Goal: Obtain resource: Obtain resource

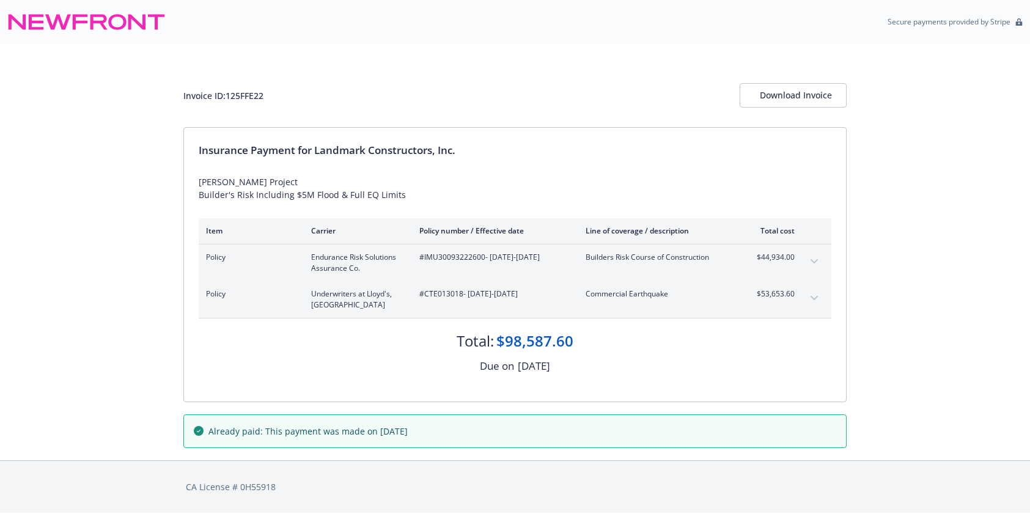
click at [252, 98] on div "Invoice ID: 125FFE22" at bounding box center [223, 95] width 80 height 13
click at [251, 98] on div "Invoice ID: 125FFE22" at bounding box center [223, 95] width 80 height 13
copy div "125FFE22"
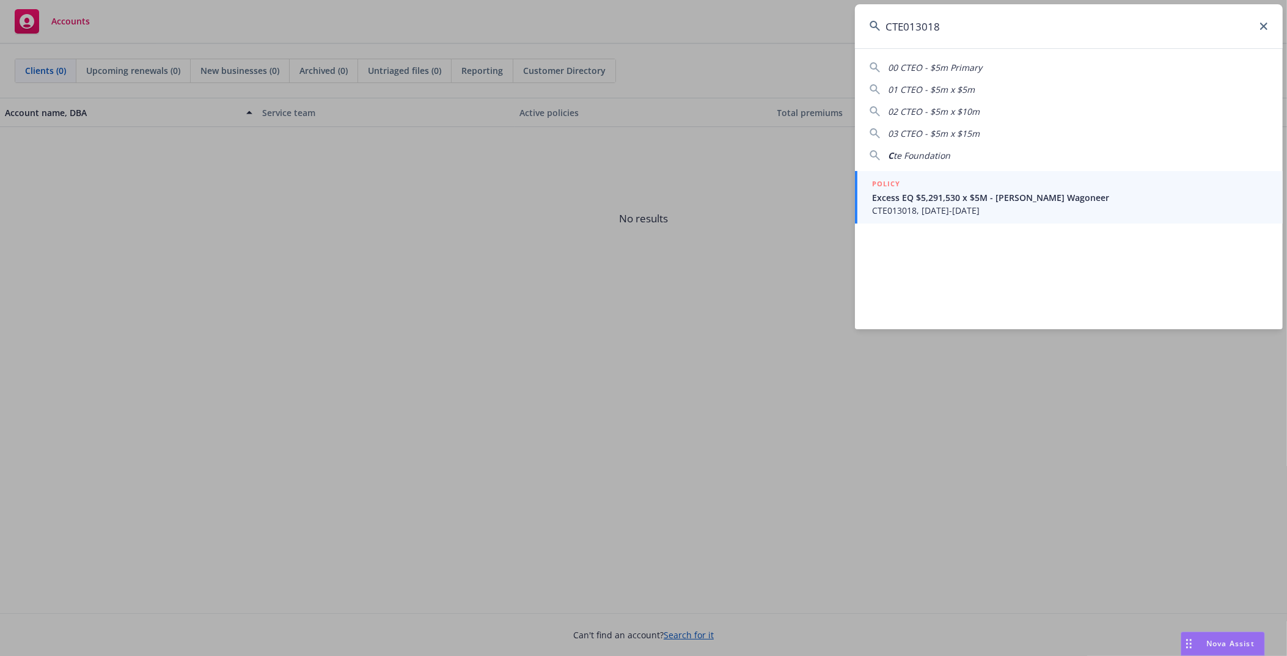
type input "CTE013018"
click at [970, 196] on span "Excess EQ $5,291,530 x $5M - Winters Wagoneer" at bounding box center [1070, 197] width 396 height 13
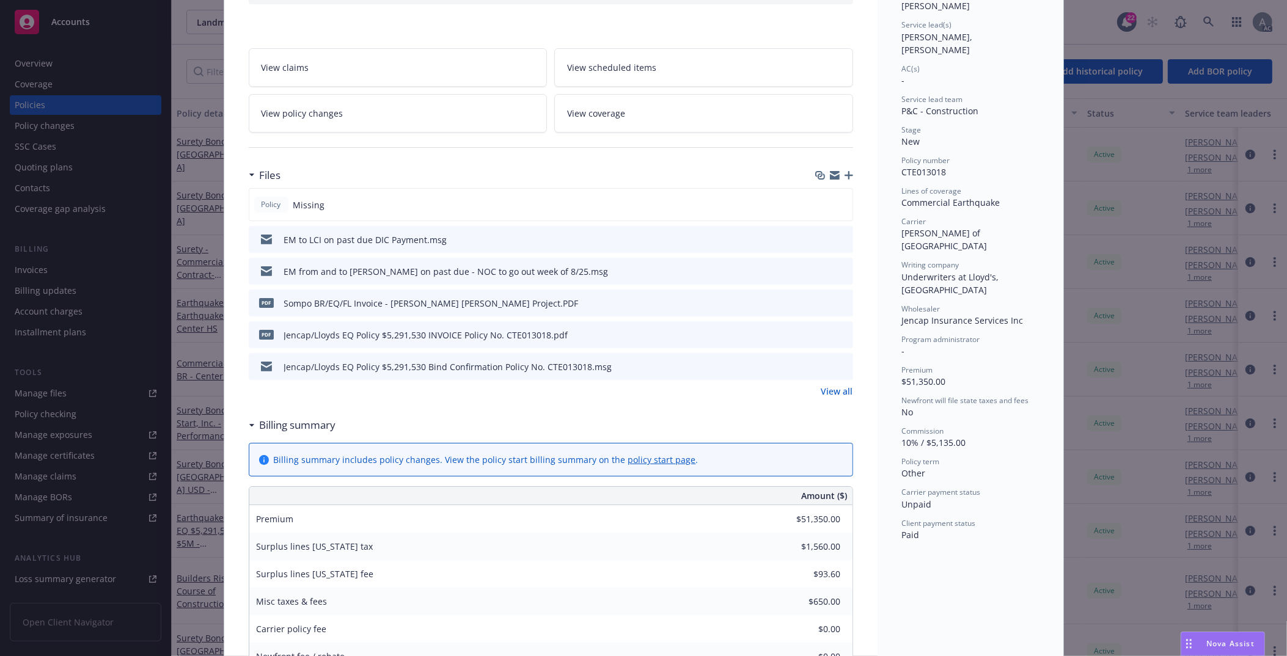
scroll to position [183, 0]
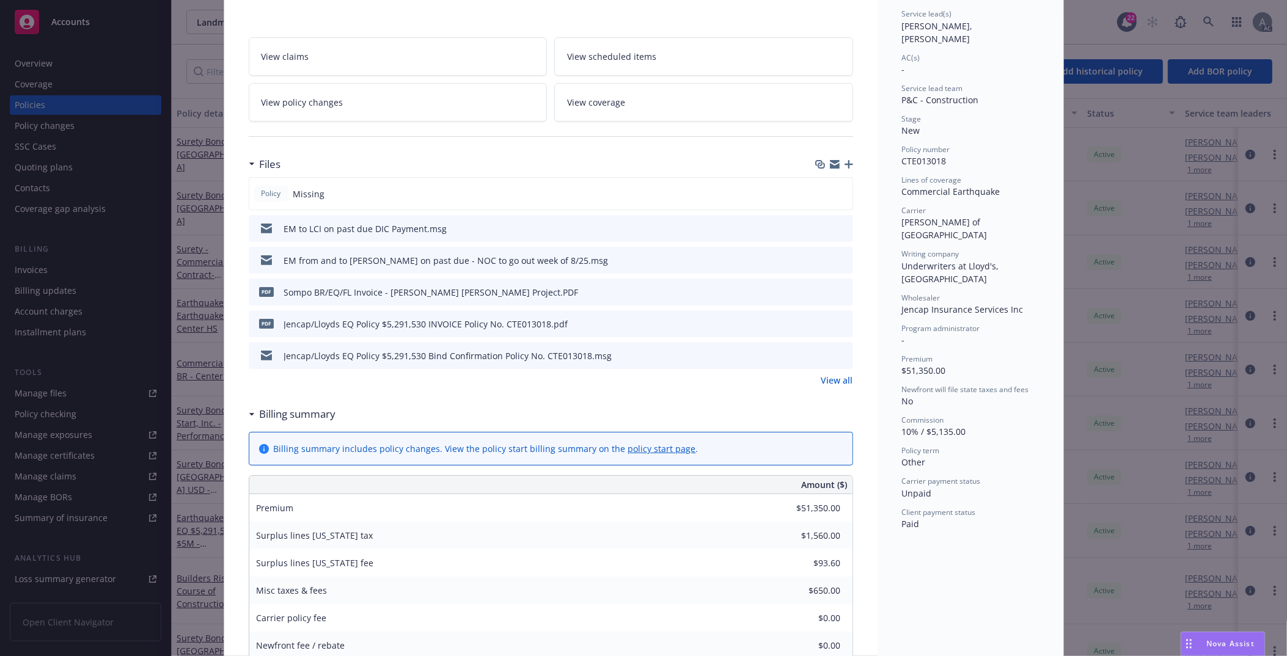
click at [832, 381] on link "View all" at bounding box center [837, 380] width 32 height 13
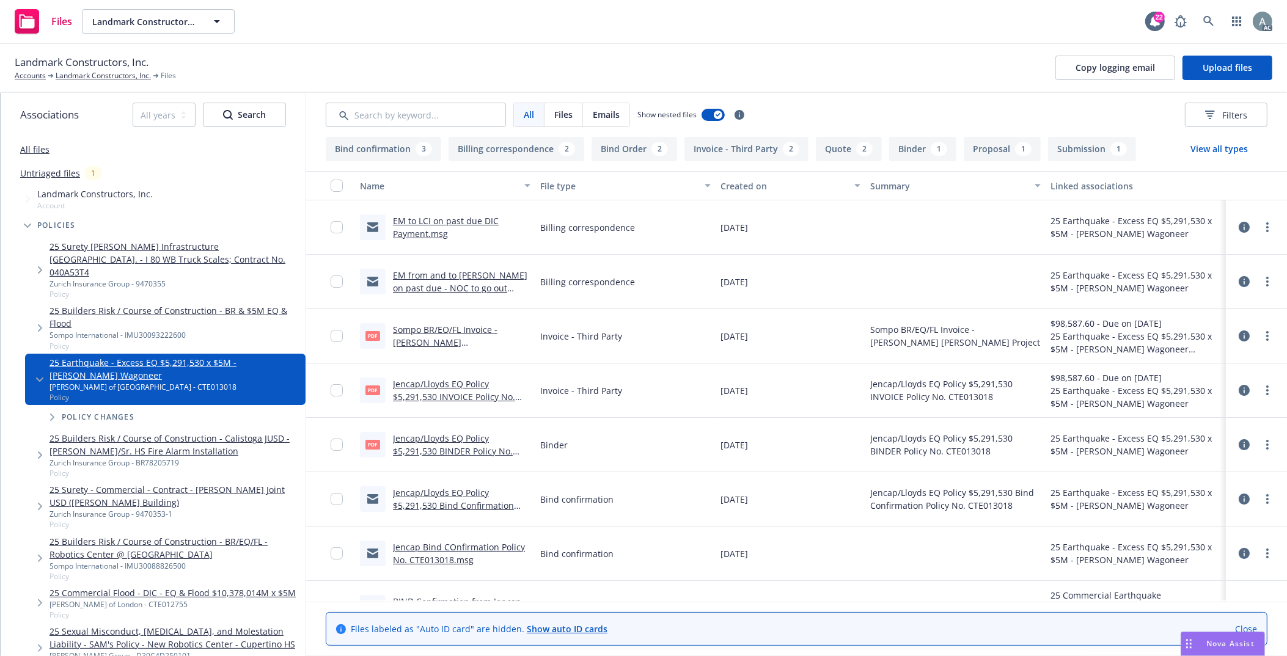
click at [725, 152] on button "Invoice - Third Party 2" at bounding box center [746, 149] width 124 height 24
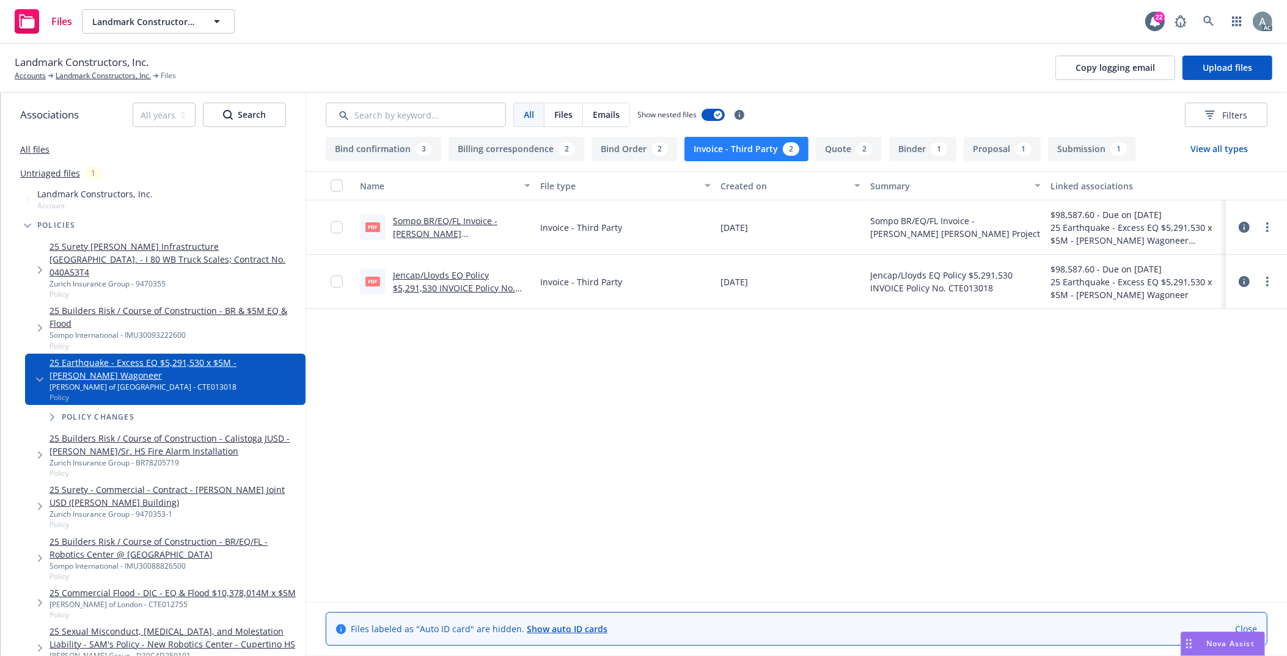
click at [489, 221] on link "Sompo BR/EQ/FL Invoice - [PERSON_NAME] [PERSON_NAME] Project.PDF" at bounding box center [451, 233] width 117 height 37
click at [459, 279] on link "Jencap/Lloyds EQ Policy $5,291,530 INVOICE Policy No. CTE013018.pdf" at bounding box center [454, 287] width 122 height 37
